Goal: Information Seeking & Learning: Learn about a topic

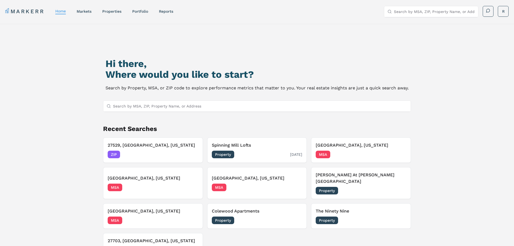
click at [247, 145] on h3 "Spinning Mill Lofts" at bounding box center [257, 145] width 91 height 6
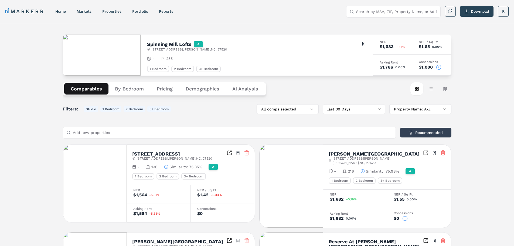
click at [203, 112] on div "Filters: Studio 1 Bedroom 2 Bedroom 3+ Bedroom All comps selected Last 30 Days …" at bounding box center [257, 109] width 388 height 10
click at [133, 87] on button "By Bedroom" at bounding box center [129, 88] width 42 height 11
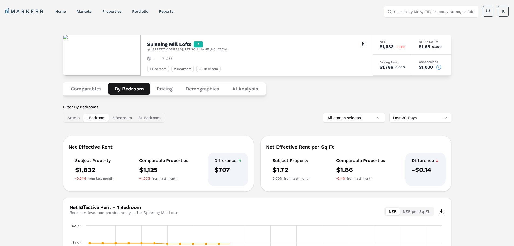
click at [169, 90] on button "Pricing" at bounding box center [164, 88] width 29 height 11
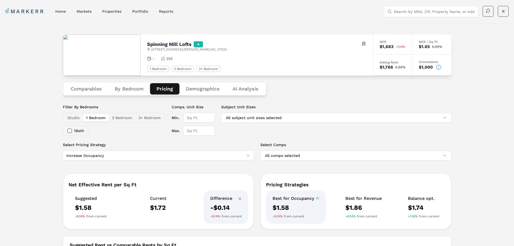
click at [208, 90] on button "Demographics" at bounding box center [202, 88] width 47 height 11
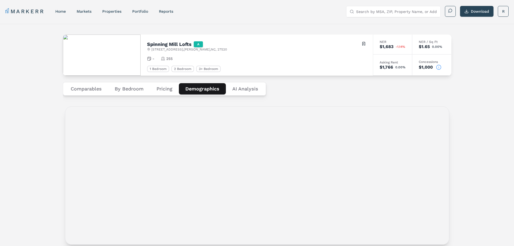
click at [255, 90] on Analysis "AI Analysis" at bounding box center [245, 88] width 39 height 11
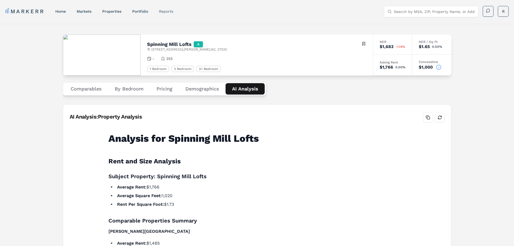
drag, startPoint x: 159, startPoint y: 12, endPoint x: 162, endPoint y: 12, distance: 3.5
click at [159, 12] on nav "MARKERR home markets properties Portfolio reports" at bounding box center [89, 12] width 168 height 8
click at [165, 12] on link "reports" at bounding box center [166, 11] width 14 height 4
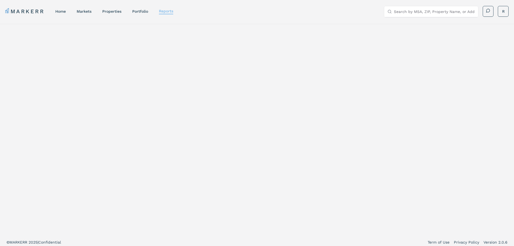
select select "-release_date"
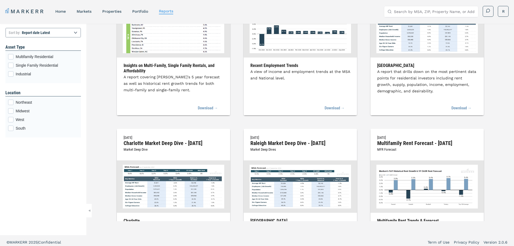
scroll to position [216, 0]
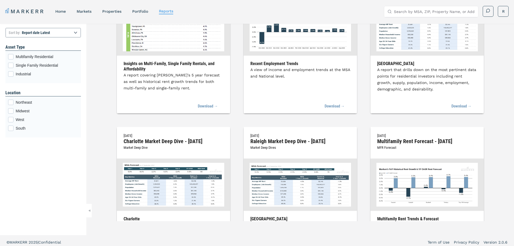
click at [277, 182] on img at bounding box center [299, 185] width 101 height 44
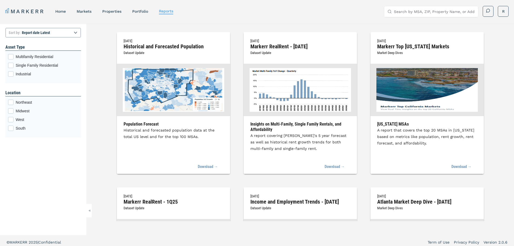
scroll to position [0, 0]
click at [84, 12] on link "markets" at bounding box center [84, 11] width 15 height 4
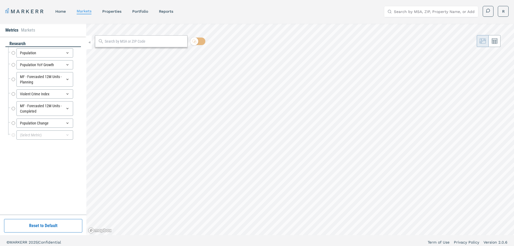
radio input "true"
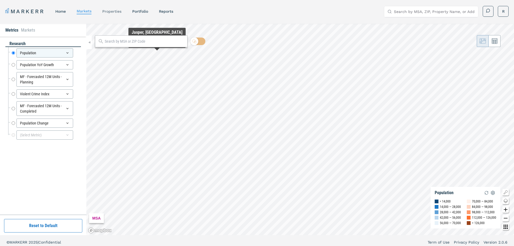
click at [120, 10] on link "properties" at bounding box center [111, 11] width 19 height 4
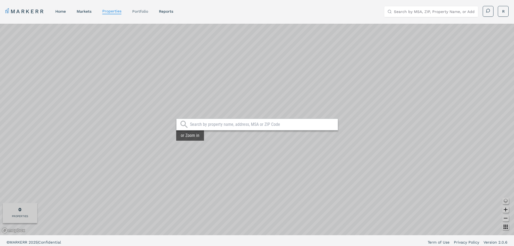
click at [139, 11] on link "Portfolio" at bounding box center [140, 11] width 16 height 4
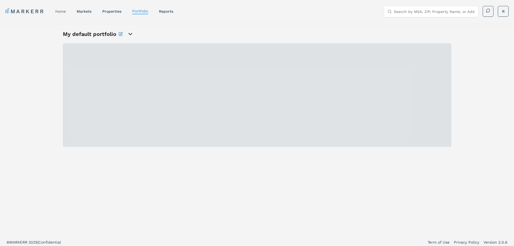
click at [62, 11] on link "home" at bounding box center [60, 11] width 11 height 4
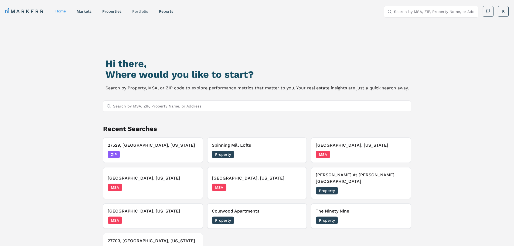
click at [135, 12] on link "Portfolio" at bounding box center [140, 11] width 16 height 4
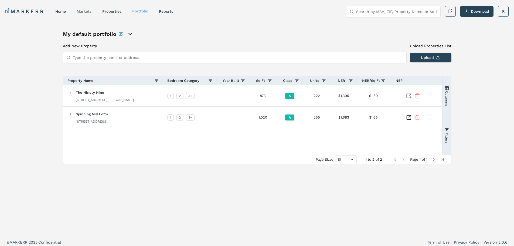
click at [87, 13] on link "markets" at bounding box center [84, 11] width 15 height 4
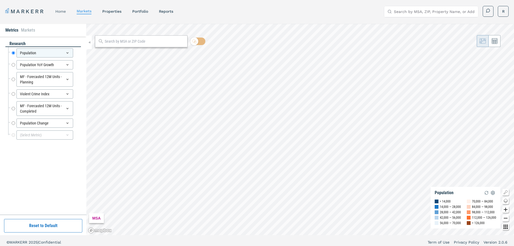
click at [66, 12] on link "home" at bounding box center [60, 11] width 11 height 4
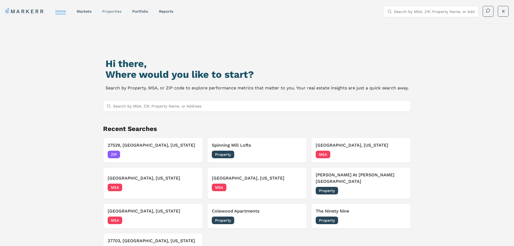
click at [111, 12] on link "properties" at bounding box center [111, 11] width 19 height 4
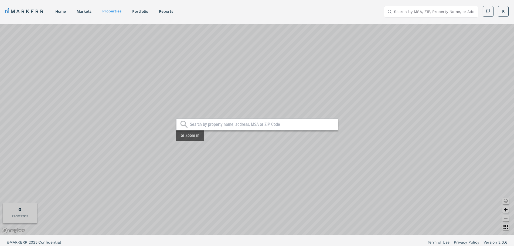
click at [271, 124] on input "text" at bounding box center [262, 124] width 145 height 5
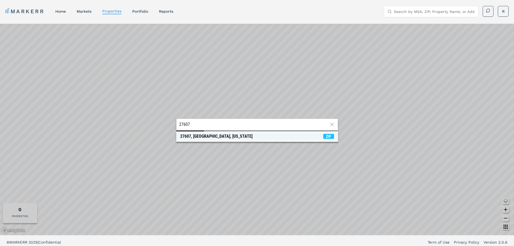
type input "27607"
click at [302, 137] on span "27607, [GEOGRAPHIC_DATA], [US_STATE] ZIP" at bounding box center [257, 136] width 162 height 8
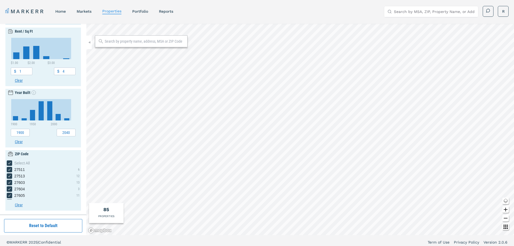
scroll to position [3, 0]
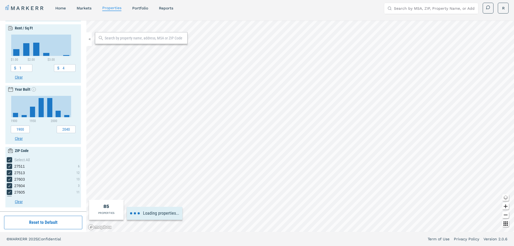
type input "1000"
type input "1.2"
type input "2.2"
type input "1942"
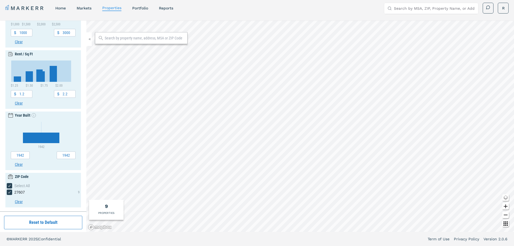
scroll to position [136, 0]
type input "1940"
type input "1980"
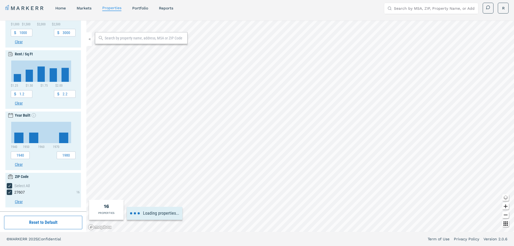
type input "500"
type input "5000"
type input "0.5"
type input "5"
type input "1900"
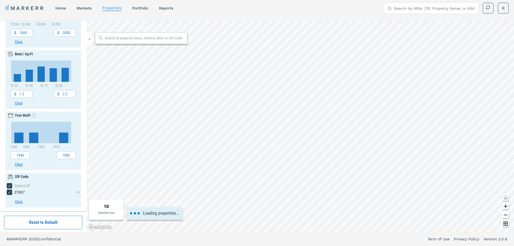
type input "2040"
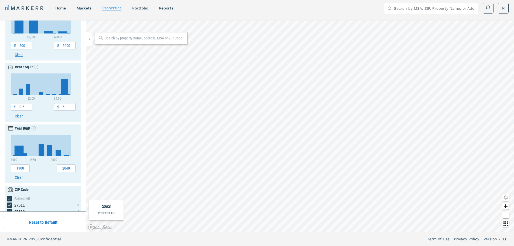
scroll to position [181, 0]
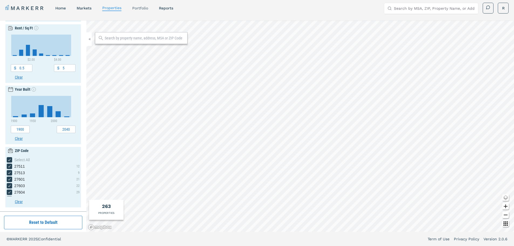
click at [144, 8] on link "Portfolio" at bounding box center [140, 8] width 16 height 4
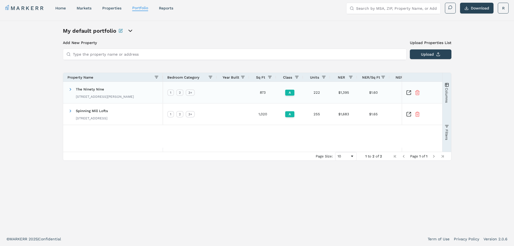
click at [94, 89] on span "The Ninety Nine" at bounding box center [90, 89] width 28 height 4
click at [358, 93] on div "$1.60" at bounding box center [373, 92] width 32 height 21
click at [341, 93] on div "$1,395" at bounding box center [343, 92] width 27 height 21
click at [319, 93] on div "222" at bounding box center [316, 92] width 27 height 21
click at [298, 96] on div "A" at bounding box center [289, 92] width 27 height 21
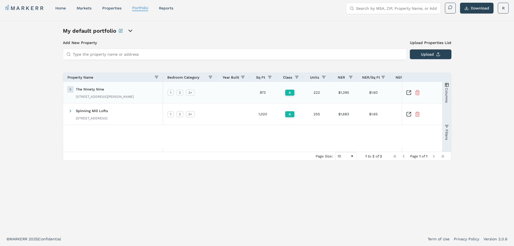
click at [69, 91] on span at bounding box center [70, 89] width 4 height 4
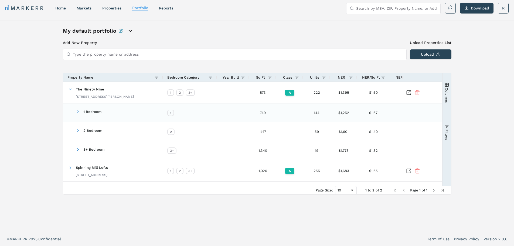
click at [89, 112] on span "1 Bedroom" at bounding box center [92, 112] width 18 height 4
click at [89, 93] on div "The Ninety Nine [STREET_ADDRESS][PERSON_NAME]" at bounding box center [105, 92] width 58 height 17
click at [90, 89] on span "The Ninety Nine" at bounding box center [90, 89] width 28 height 4
click at [68, 89] on div "The Ninety Nine [STREET_ADDRESS][PERSON_NAME]" at bounding box center [113, 92] width 100 height 21
click at [70, 89] on span at bounding box center [70, 89] width 4 height 4
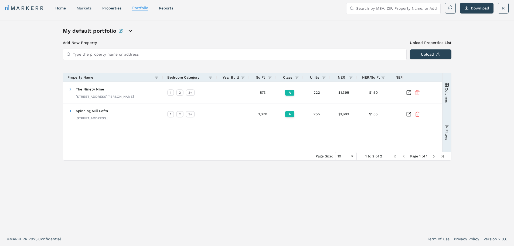
click at [88, 7] on link "markets" at bounding box center [84, 8] width 15 height 4
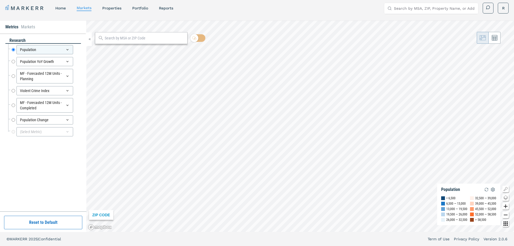
click at [101, 10] on nav "MARKERR home markets properties Portfolio reports" at bounding box center [89, 8] width 168 height 8
click at [109, 9] on link "properties" at bounding box center [111, 8] width 19 height 4
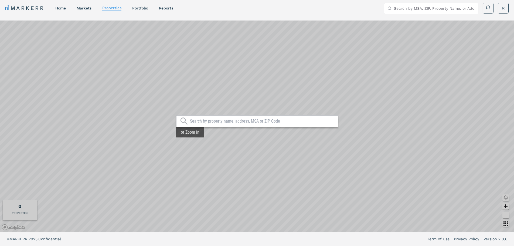
click at [224, 121] on input "text" at bounding box center [262, 120] width 145 height 5
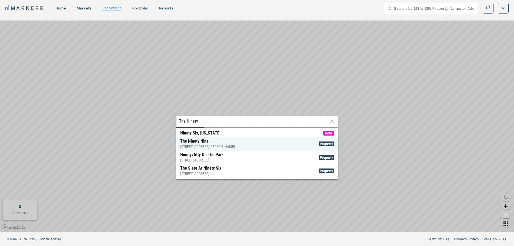
type input "The Ninety"
click at [214, 145] on div "[STREET_ADDRESS][PERSON_NAME]" at bounding box center [207, 146] width 55 height 5
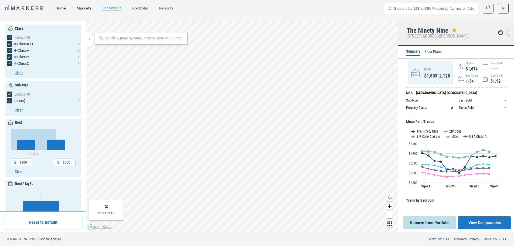
click at [167, 11] on nav "MARKERR home markets properties Portfolio reports" at bounding box center [89, 8] width 168 height 8
click at [166, 8] on link "reports" at bounding box center [166, 8] width 14 height 4
select select "-release_date"
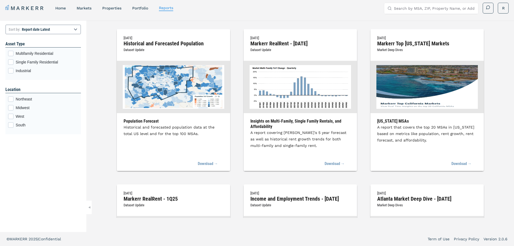
click at [449, 8] on input "Search by MSA, ZIP, Property Name, or Address" at bounding box center [434, 8] width 81 height 11
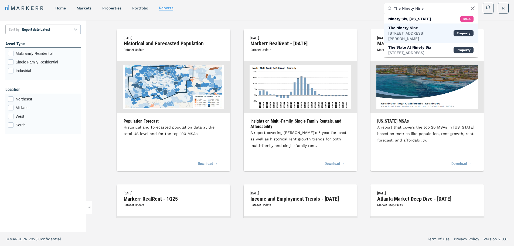
type input "The Ninety Nine"
click at [423, 32] on div "[STREET_ADDRESS][PERSON_NAME]" at bounding box center [420, 35] width 65 height 11
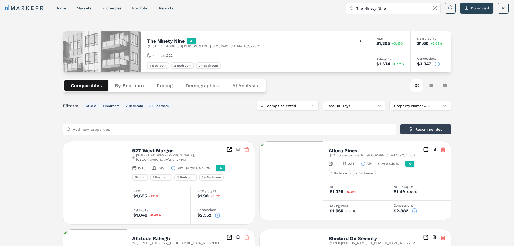
click at [127, 55] on img at bounding box center [102, 51] width 78 height 41
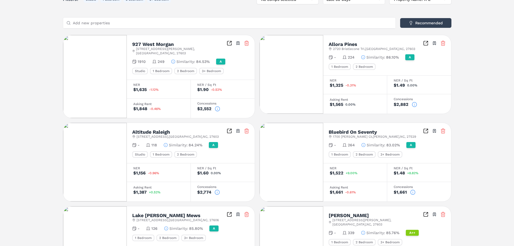
scroll to position [111, 0]
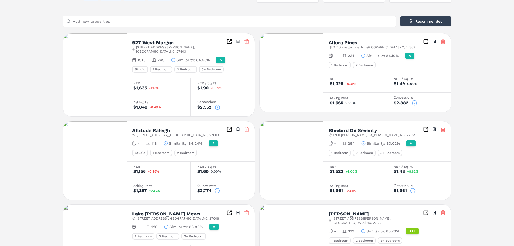
click at [83, 141] on img at bounding box center [95, 160] width 64 height 78
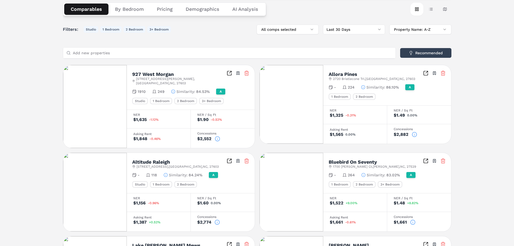
scroll to position [0, 0]
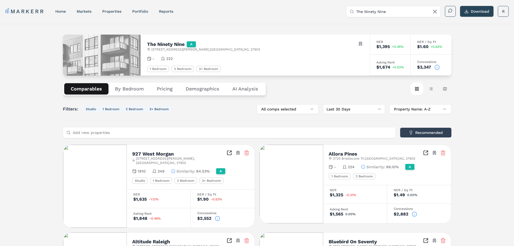
click at [468, 12] on button "Download" at bounding box center [476, 11] width 33 height 11
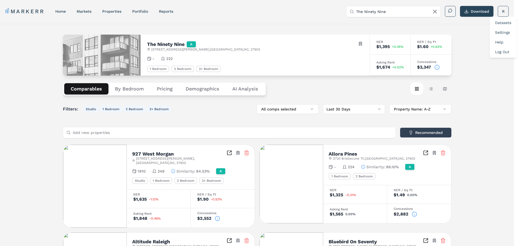
click at [504, 25] on div "Datasets" at bounding box center [503, 23] width 25 height 10
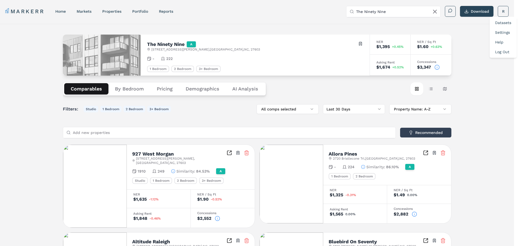
click at [502, 23] on link "Datasets" at bounding box center [503, 22] width 16 height 4
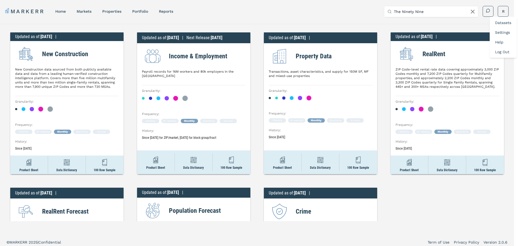
click at [410, 196] on html "MARKERR home markets properties Portfolio reports Search by MSA, ZIP, Property …" at bounding box center [259, 124] width 518 height 249
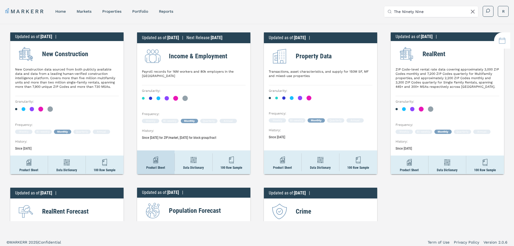
click at [155, 169] on p "Product Sheet" at bounding box center [155, 168] width 19 height 4
click at [31, 167] on img at bounding box center [29, 162] width 10 height 10
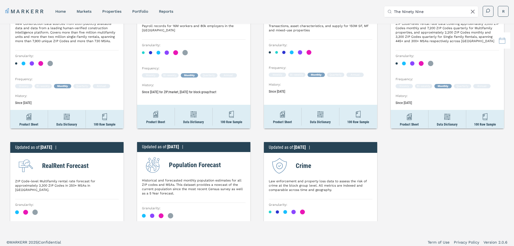
scroll to position [5, 0]
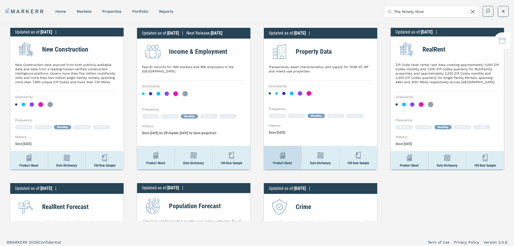
click at [281, 166] on div "Product Sheet" at bounding box center [282, 158] width 37 height 24
click at [318, 162] on p "Data Dictionary" at bounding box center [320, 163] width 20 height 4
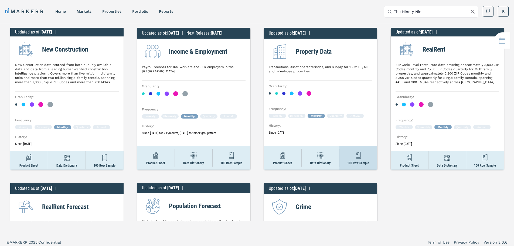
click at [359, 157] on img at bounding box center [358, 155] width 10 height 10
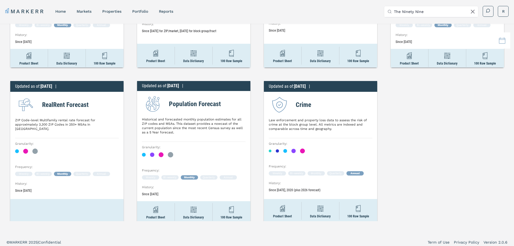
scroll to position [108, 0]
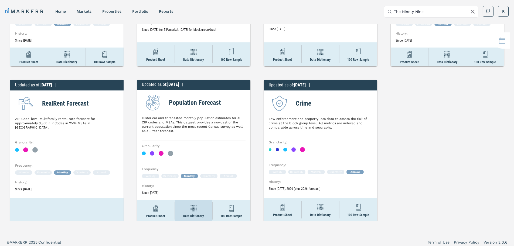
click at [184, 211] on div "Data Dictionary" at bounding box center [193, 211] width 37 height 22
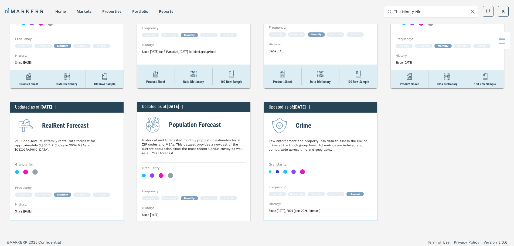
scroll to position [112, 0]
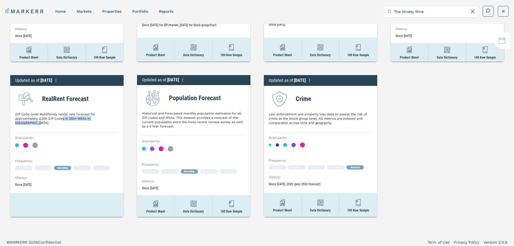
drag, startPoint x: 49, startPoint y: 117, endPoint x: 90, endPoint y: 117, distance: 40.5
click at [90, 117] on p "ZIP Code-level Multifamily rental rate forecast for approximately 3,300 ZIP Cod…" at bounding box center [67, 118] width 104 height 13
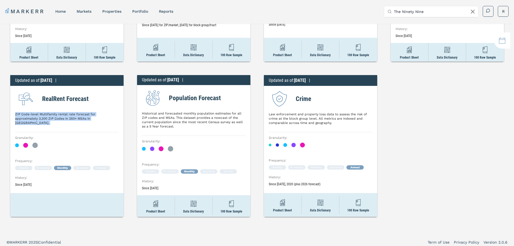
click at [103, 119] on p "ZIP Code-level Multifamily rental rate forecast for approximately 3,300 ZIP Cod…" at bounding box center [67, 118] width 104 height 13
drag, startPoint x: 104, startPoint y: 119, endPoint x: 18, endPoint y: 115, distance: 85.9
click at [18, 116] on p "ZIP Code-level Multifamily rental rate forecast for approximately 3,300 ZIP Cod…" at bounding box center [67, 118] width 104 height 13
click at [18, 115] on p "ZIP Code-level Multifamily rental rate forecast for approximately 3,300 ZIP Cod…" at bounding box center [67, 118] width 104 height 13
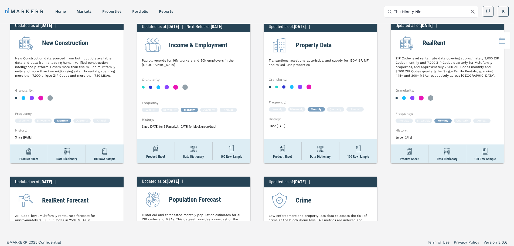
scroll to position [0, 0]
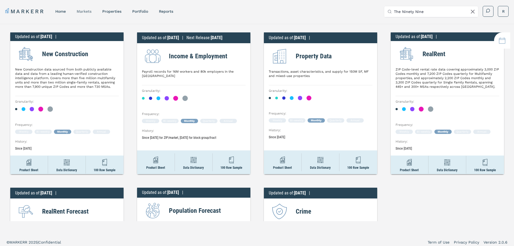
click at [89, 11] on link "markets" at bounding box center [84, 11] width 15 height 4
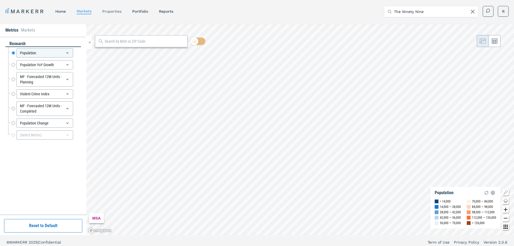
click at [118, 12] on link "properties" at bounding box center [111, 11] width 19 height 4
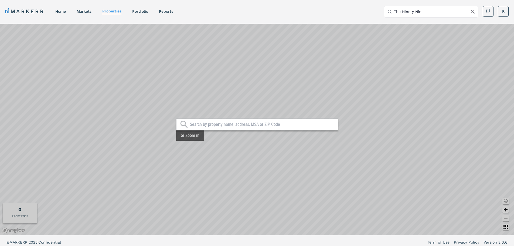
click at [196, 136] on div "or Zoom in" at bounding box center [257, 129] width 514 height 211
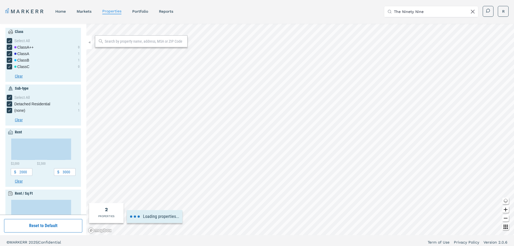
type input "1500"
type input "1.6"
type input "2.8"
type input "0"
type input "14000"
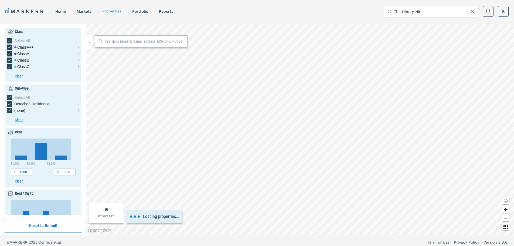
type input "0"
type input "16"
type input "1800"
type input "2050"
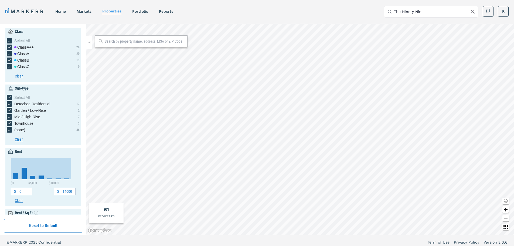
click at [220, 245] on html "MARKERR home markets properties Portfolio reports Search by MSA, ZIP, Property …" at bounding box center [257, 124] width 514 height 249
type input "1820"
type input "2040"
type input "1"
type input "8"
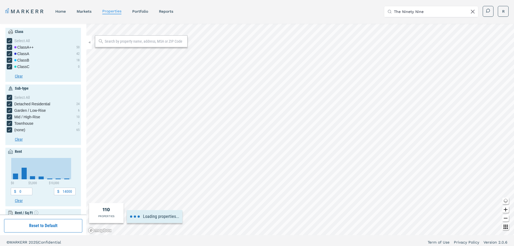
type input "1800"
type input "2050"
type input "1000"
type input "8000"
type input "2000"
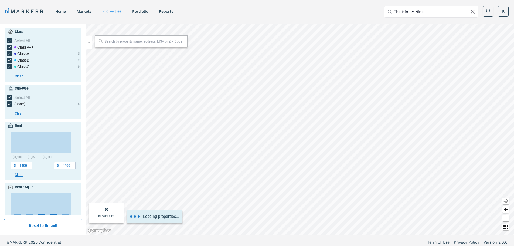
type input "1000"
type input "2200"
type input "1.4"
type input "2017"
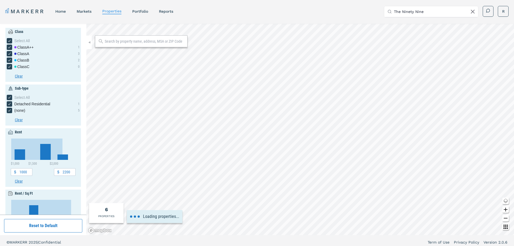
type input "1.2"
type input "2016"
type input "2017.5"
type input "2"
type input "2017"
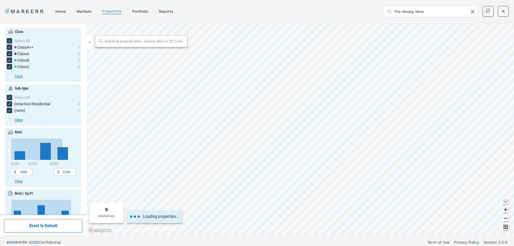
type input "2017"
type input "2.2"
click at [300, 244] on div "MARKERR home markets properties Portfolio reports Search by MSA, ZIP, Property …" at bounding box center [257, 124] width 514 height 249
type input "3000"
type input "1.4"
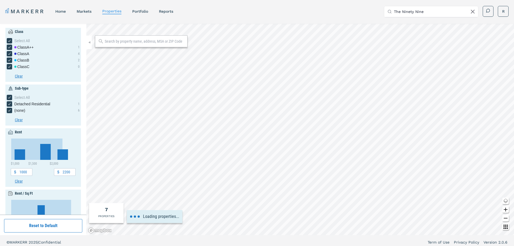
type input "2.6"
type input "1970"
type input "1990"
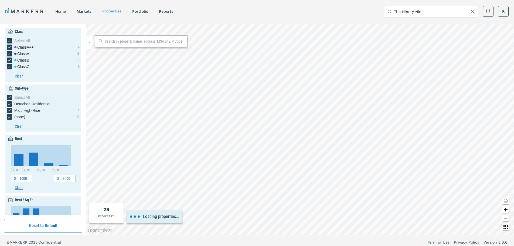
type input "600"
type input "0.5"
type input "4"
type input "1900"
type input "2040"
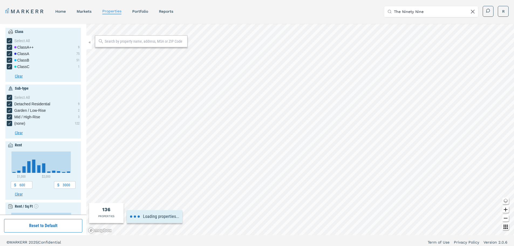
type input "1000"
type input "2600"
type input "1.2"
type input "2.8"
type input "1920"
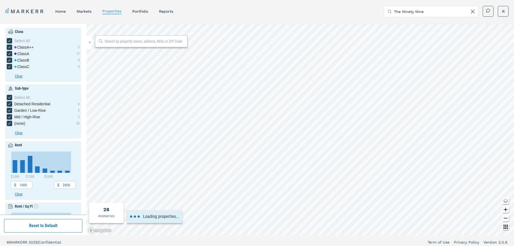
type input "3000"
type input "1.4"
type input "1940"
type input "2020"
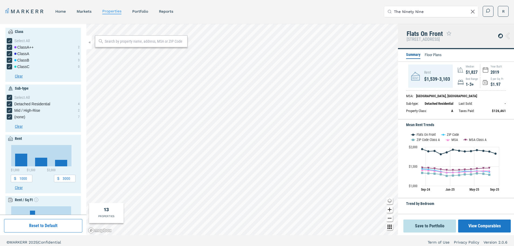
click at [500, 35] on icon at bounding box center [500, 36] width 3 height 3
click at [508, 36] on icon at bounding box center [507, 36] width 4 height 6
click at [486, 225] on button "View Comparables" at bounding box center [484, 225] width 53 height 13
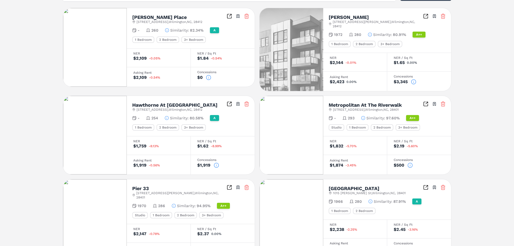
scroll to position [216, 0]
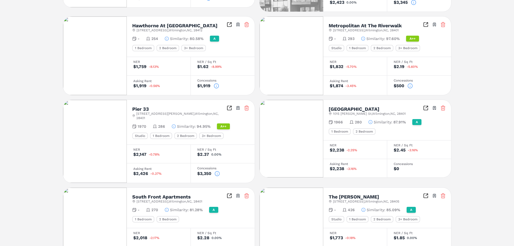
click at [310, 41] on img at bounding box center [291, 55] width 64 height 78
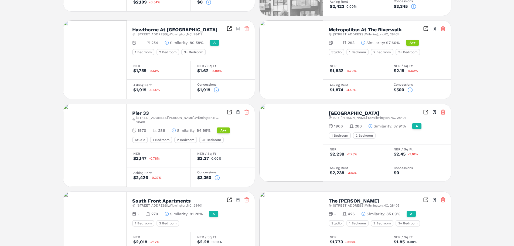
scroll to position [108, 0]
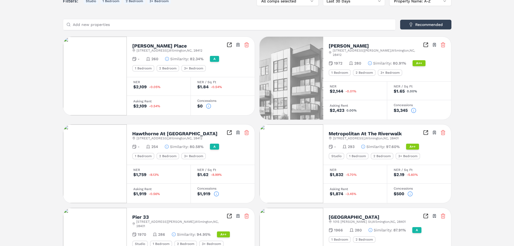
click at [427, 130] on icon "Inspect Comparables" at bounding box center [425, 132] width 5 height 5
click at [436, 129] on html "MARKERR home markets properties Portfolio reports Search by MSA, ZIP, Property …" at bounding box center [257, 185] width 514 height 586
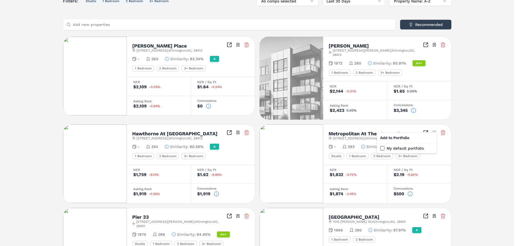
click at [436, 129] on html "MARKERR home markets properties Portfolio reports Search by MSA, ZIP, Property …" at bounding box center [259, 185] width 518 height 586
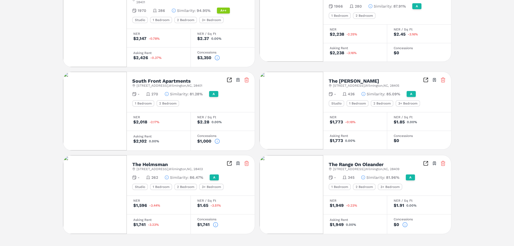
scroll to position [0, 0]
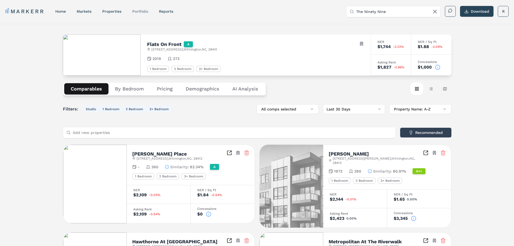
click at [138, 11] on link "Portfolio" at bounding box center [140, 11] width 16 height 4
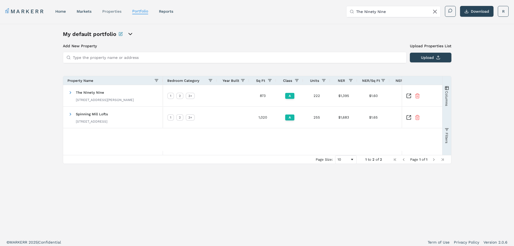
click at [114, 12] on link "properties" at bounding box center [111, 11] width 19 height 4
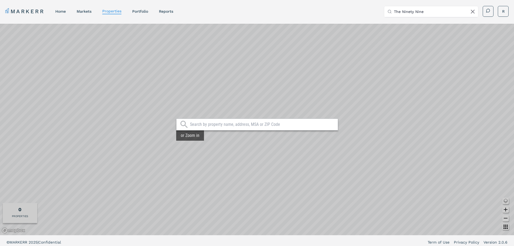
click at [136, 15] on div "MARKERR home markets properties Portfolio reports Search by MSA, ZIP, Property …" at bounding box center [256, 11] width 503 height 11
click at [141, 11] on link "Portfolio" at bounding box center [140, 11] width 16 height 4
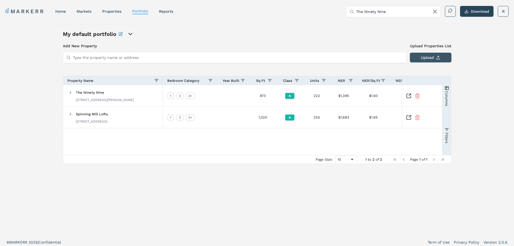
click at [422, 55] on button "Upload" at bounding box center [431, 58] width 42 height 10
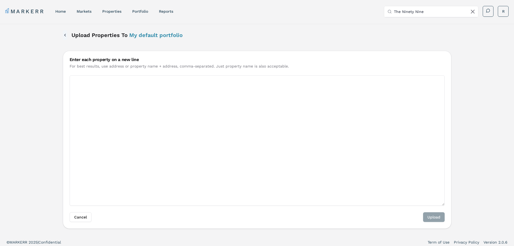
click at [66, 33] on button "Back" at bounding box center [65, 35] width 4 height 10
